Goal: Task Accomplishment & Management: Complete application form

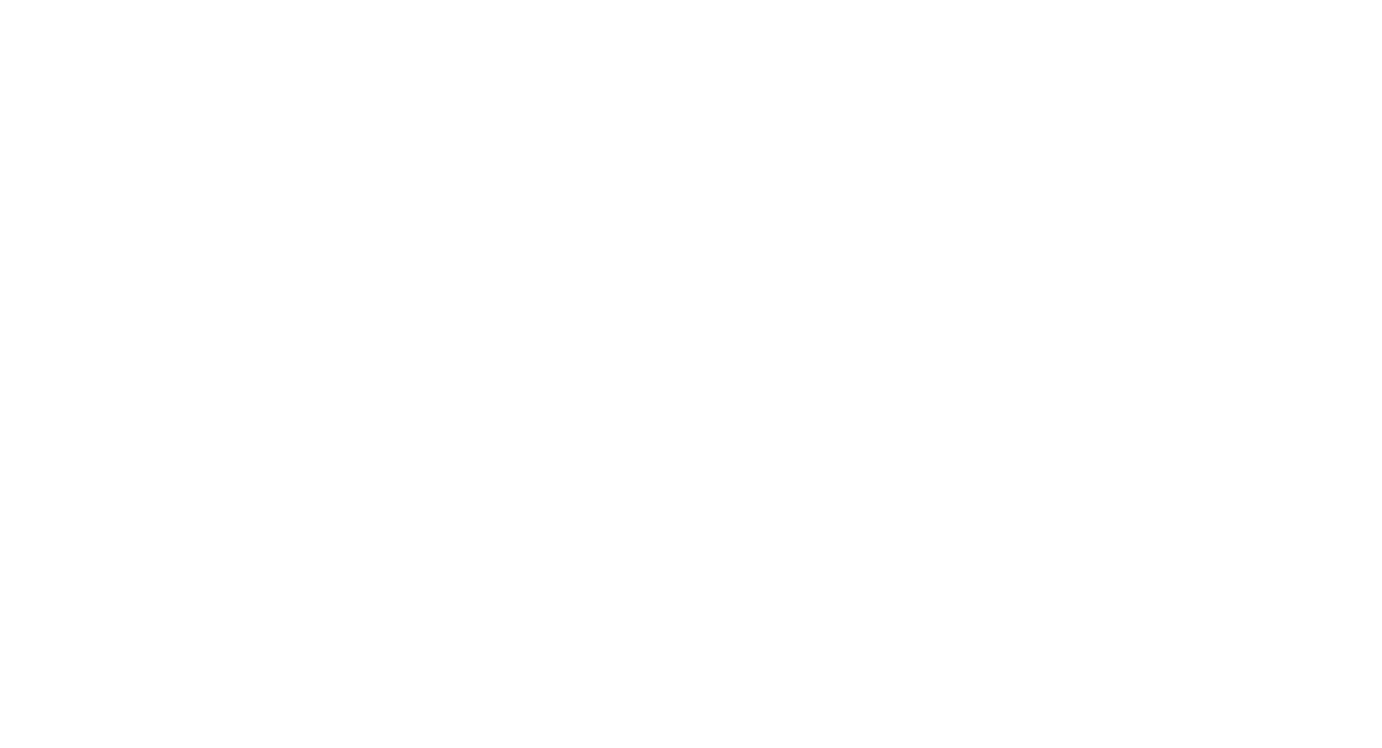
select select "*"
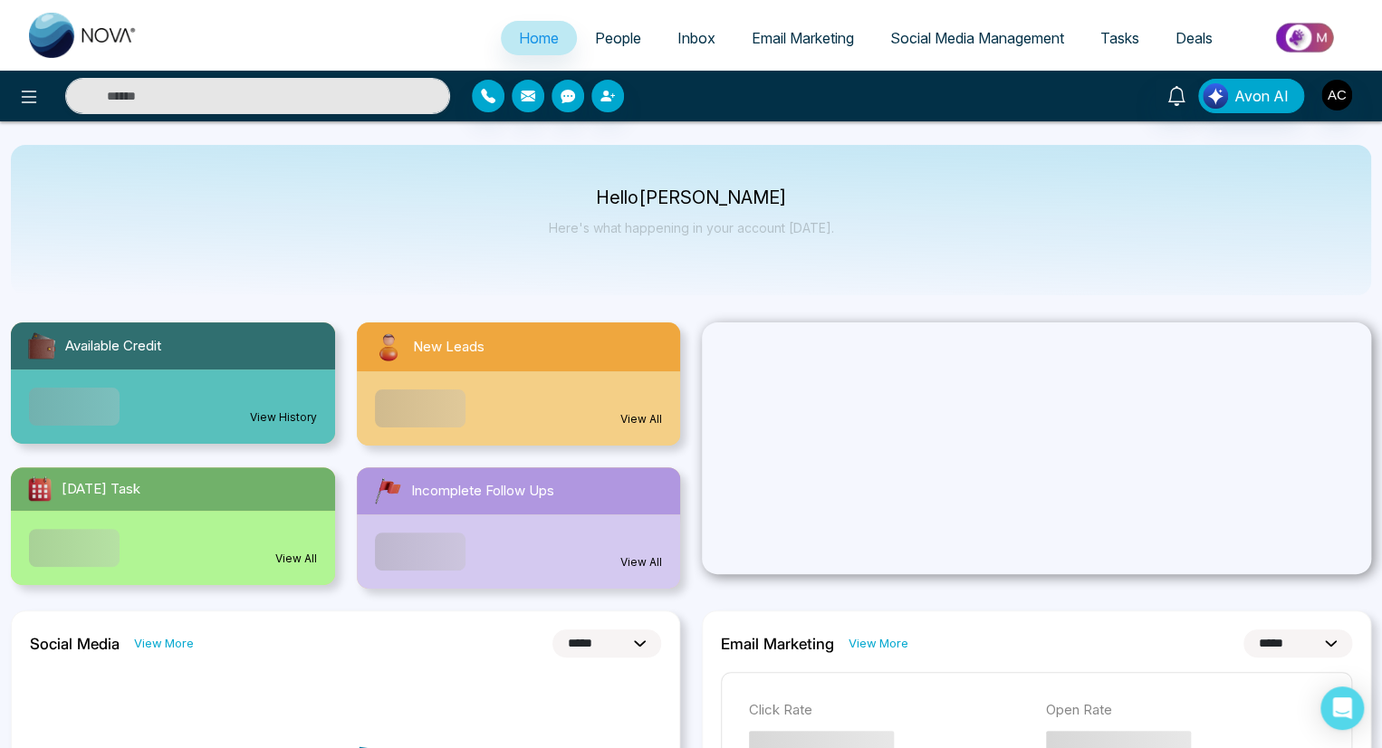
click at [605, 38] on span "People" at bounding box center [618, 38] width 46 height 18
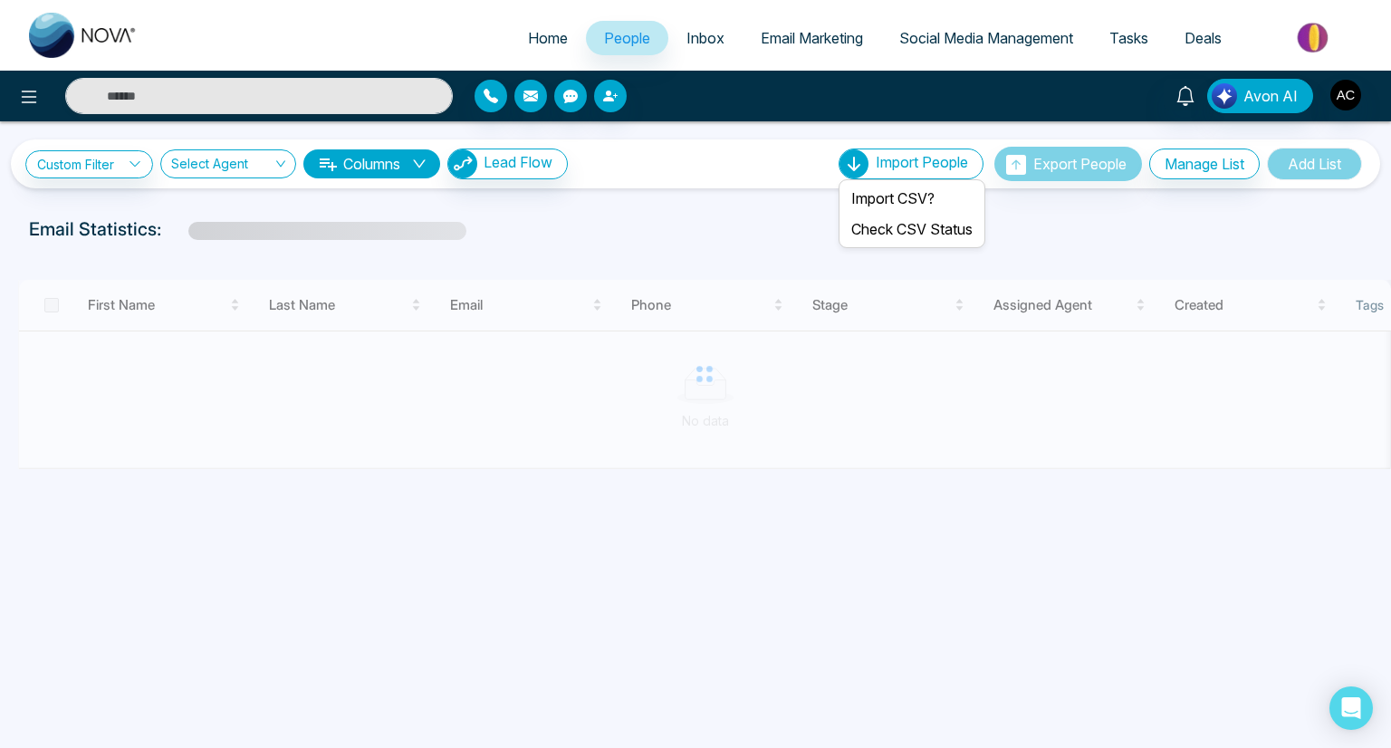
click at [914, 162] on span "Import People" at bounding box center [922, 162] width 92 height 18
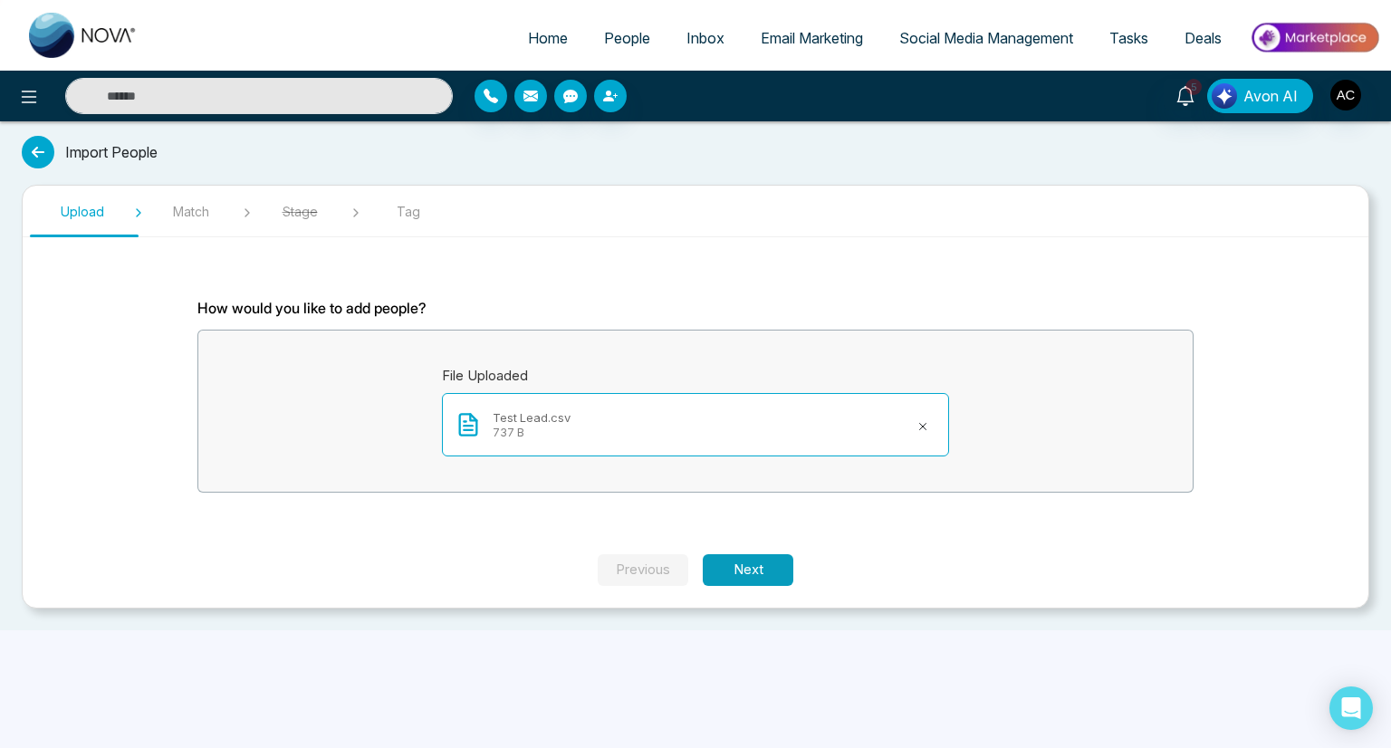
click at [748, 569] on button "Next" at bounding box center [748, 570] width 91 height 32
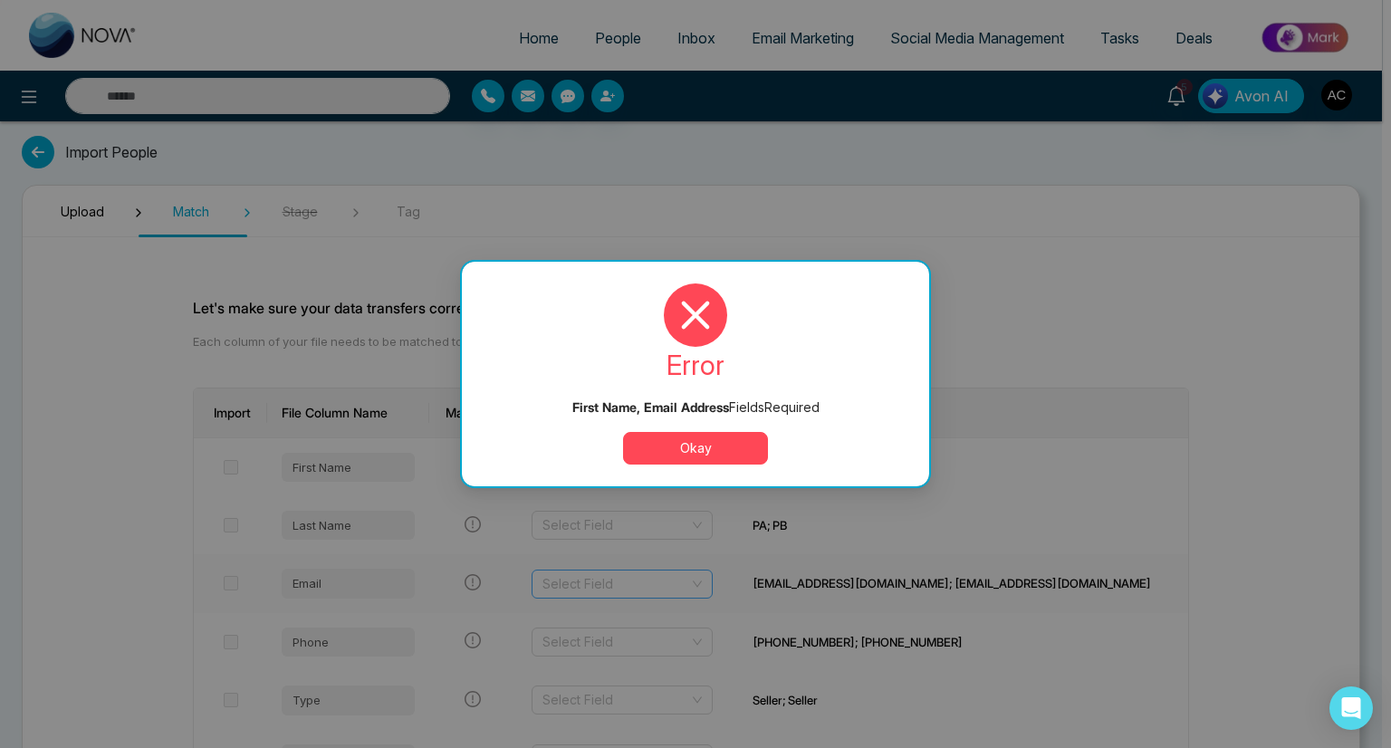
click at [665, 582] on input "search" at bounding box center [615, 584] width 147 height 27
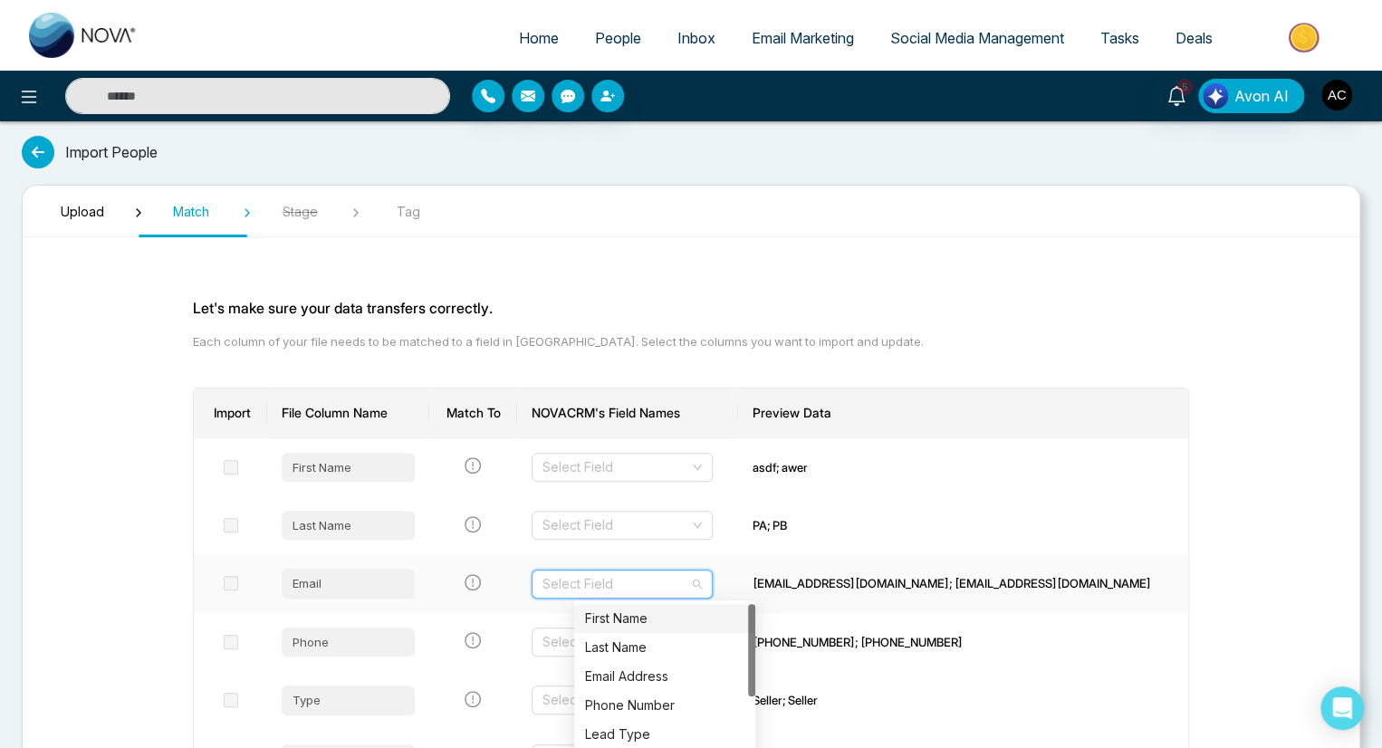
click at [665, 676] on div "Email Address" at bounding box center [664, 676] width 159 height 20
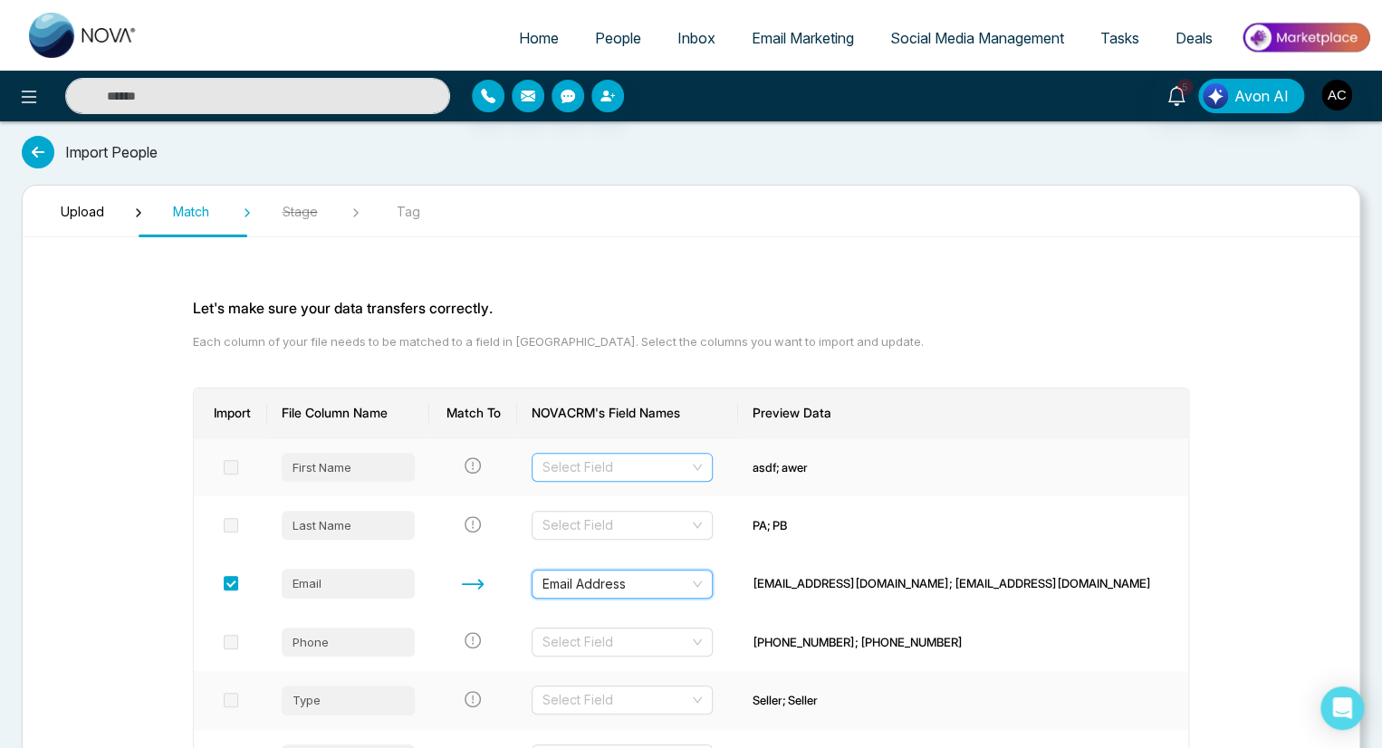
click at [658, 465] on input "search" at bounding box center [615, 467] width 147 height 27
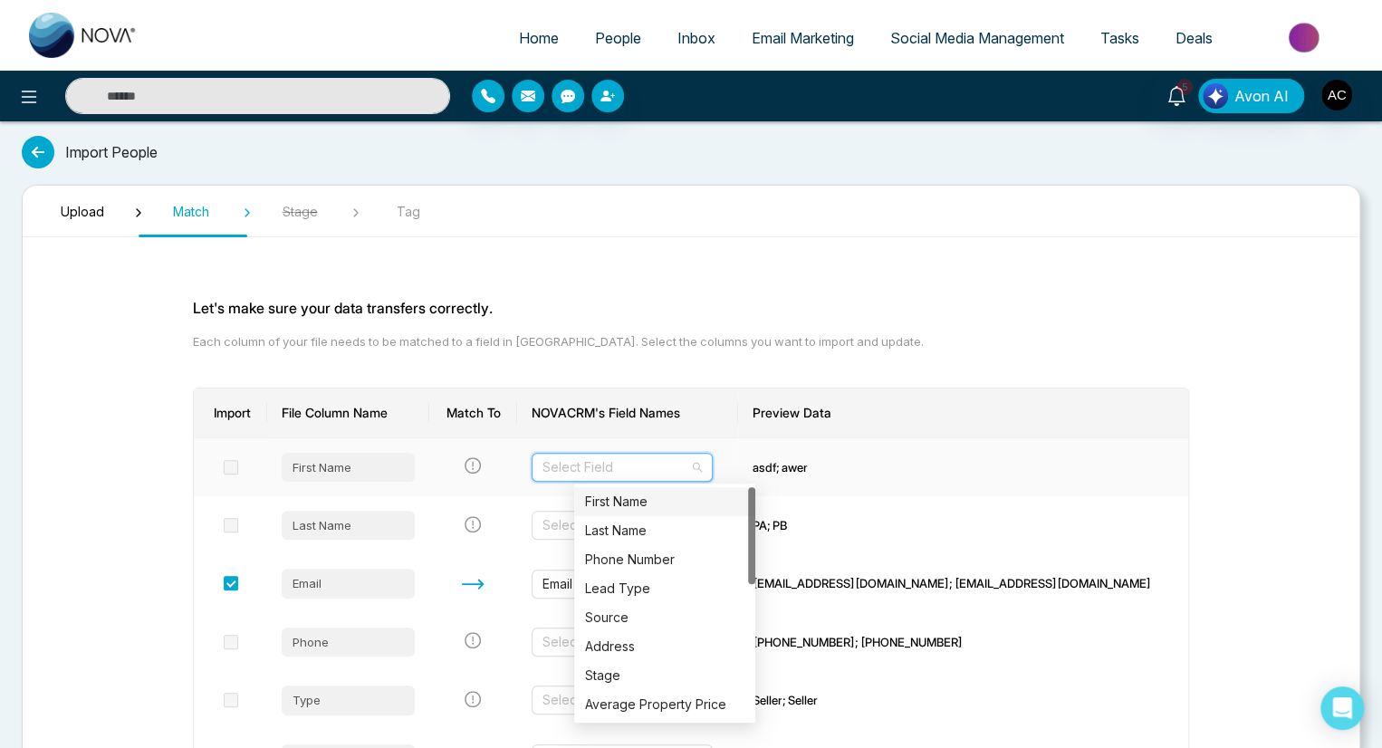
click at [665, 502] on div "First Name" at bounding box center [664, 502] width 159 height 20
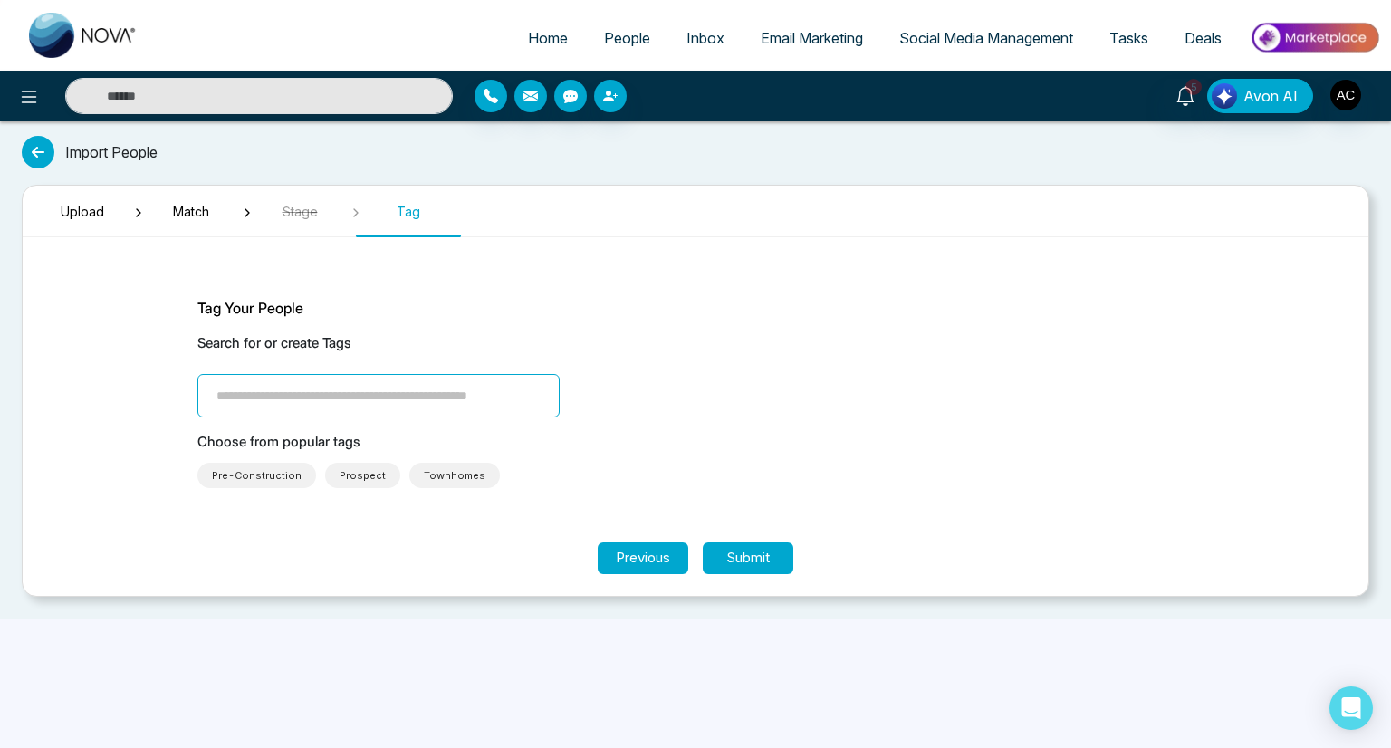
click at [441, 475] on span "Townhomes" at bounding box center [455, 475] width 62 height 18
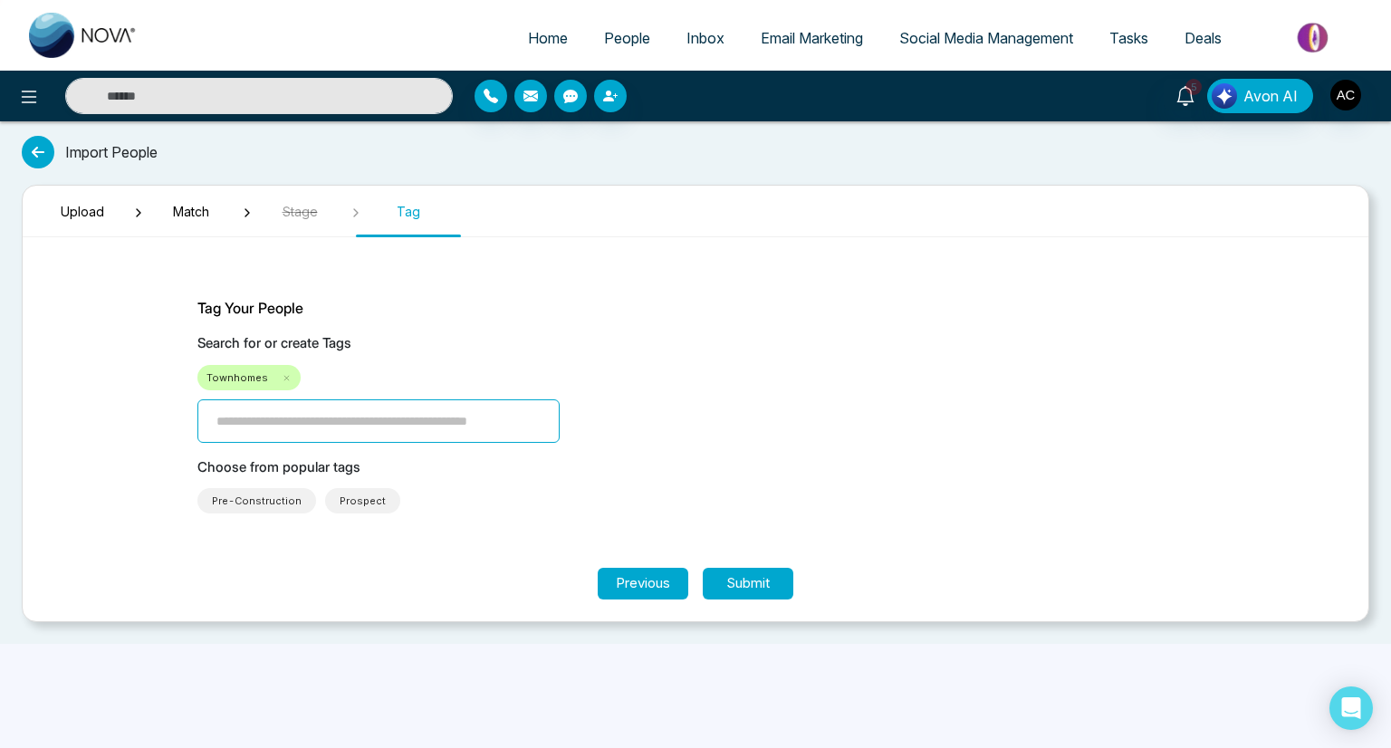
type input "****"
click at [748, 582] on button "Submit" at bounding box center [748, 584] width 91 height 32
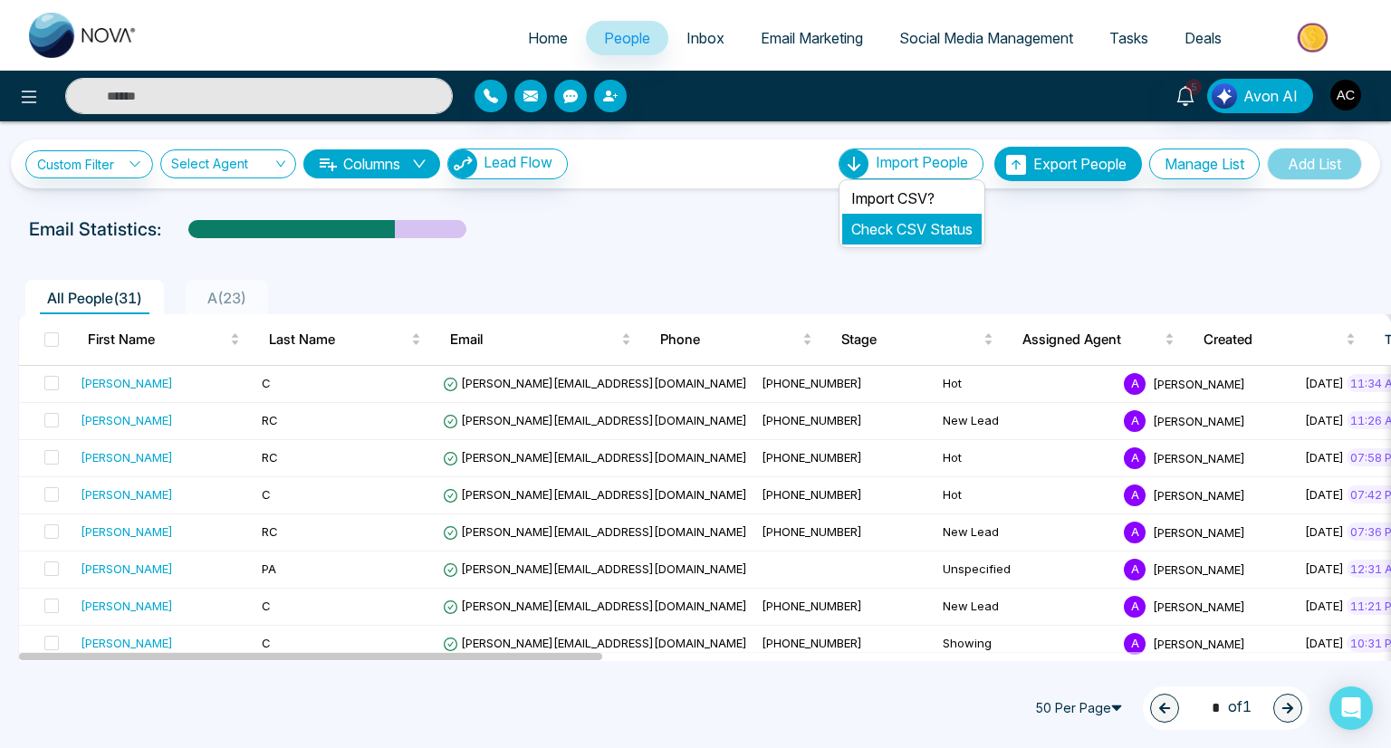
click at [895, 228] on link "Check CSV Status" at bounding box center [911, 229] width 121 height 18
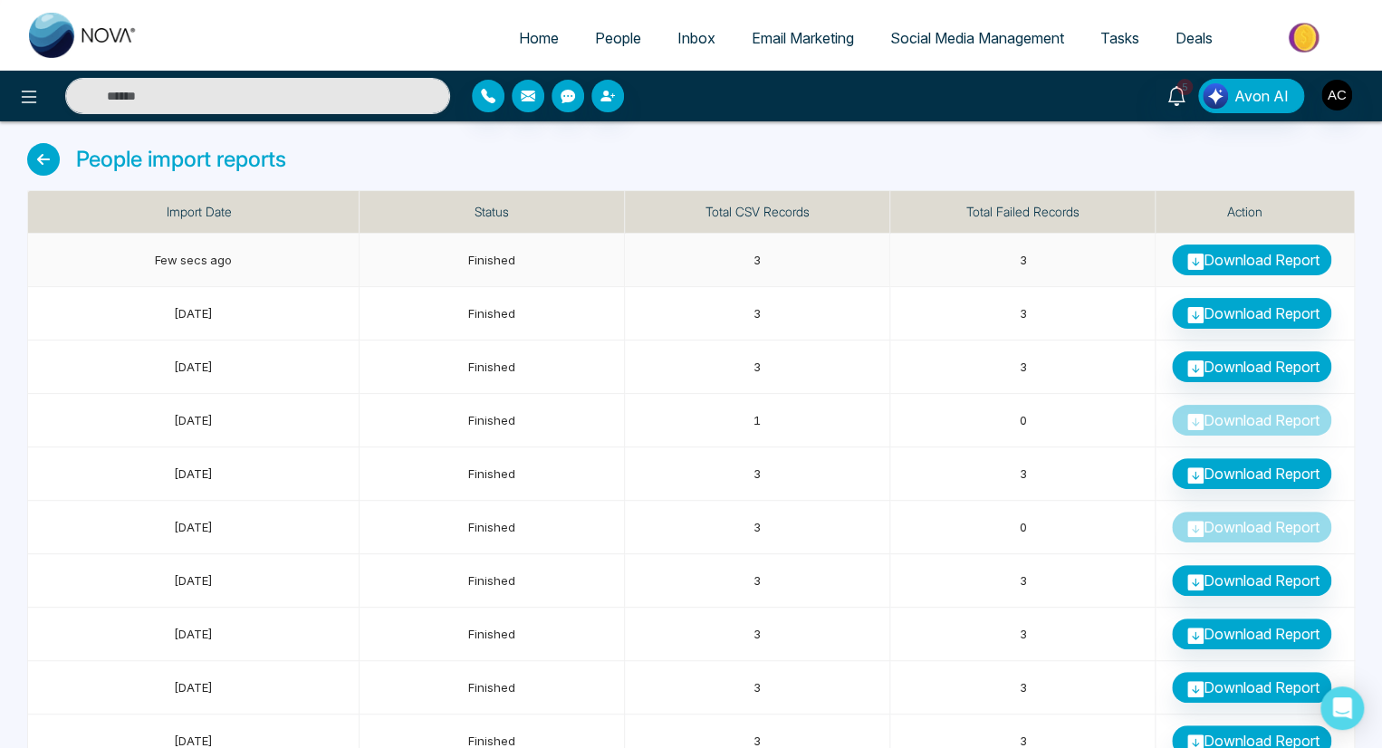
click at [1251, 259] on link "Download Report" at bounding box center [1251, 260] width 159 height 31
